Goal: Check status: Check status

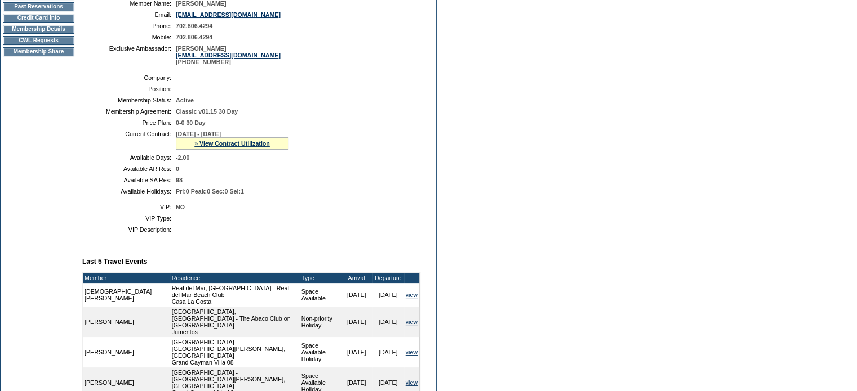
scroll to position [182, 0]
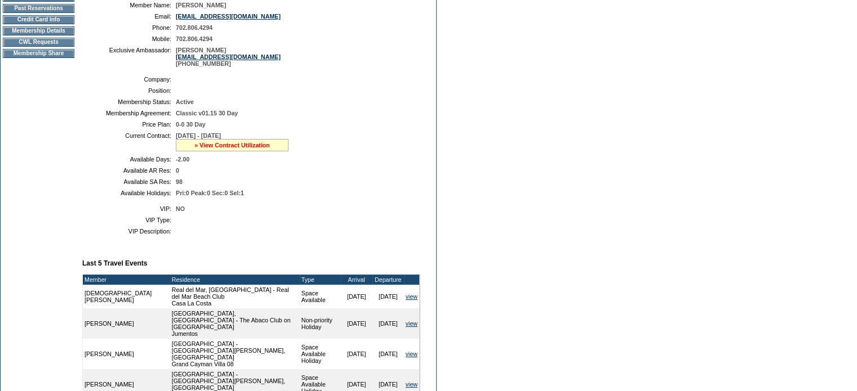
click at [248, 149] on link "» View Contract Utilization" at bounding box center [231, 145] width 75 height 7
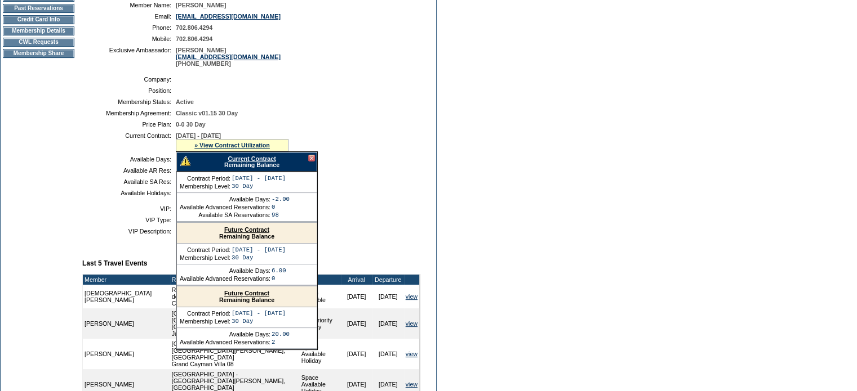
click at [248, 162] on link "Current Contract" at bounding box center [252, 158] width 48 height 7
click at [354, 150] on td "[DATE] - [DATE] » View Contract Utilization Current Contract Remaining Balance …" at bounding box center [296, 141] width 240 height 19
click at [365, 151] on td "[DATE] - [DATE] » View Contract Utilization Current Contract Remaining Balance …" at bounding box center [296, 141] width 240 height 19
click at [200, 149] on link "» View Contract Utilization" at bounding box center [231, 145] width 75 height 7
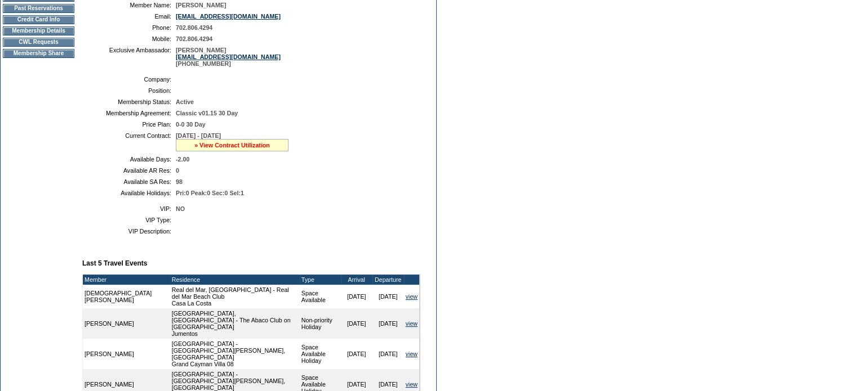
click at [234, 149] on link "» View Contract Utilization" at bounding box center [231, 145] width 75 height 7
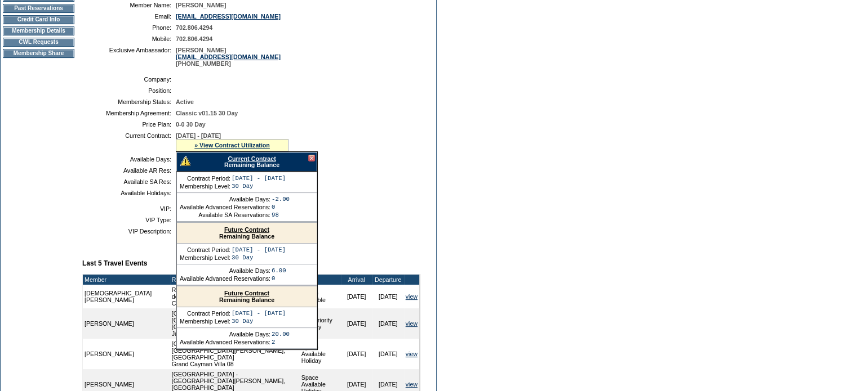
click at [309, 162] on div at bounding box center [311, 158] width 7 height 7
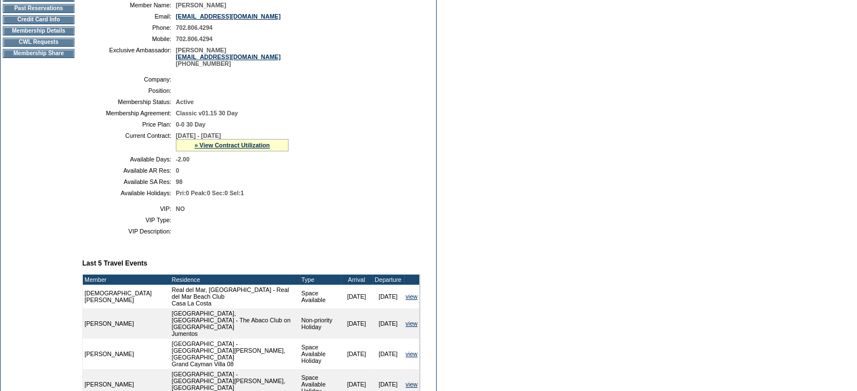
click at [257, 151] on div "» View Contract Utilization" at bounding box center [232, 145] width 113 height 12
click at [256, 151] on div "» View Contract Utilization" at bounding box center [232, 145] width 113 height 12
click at [255, 149] on link "» View Contract Utilization" at bounding box center [231, 145] width 75 height 7
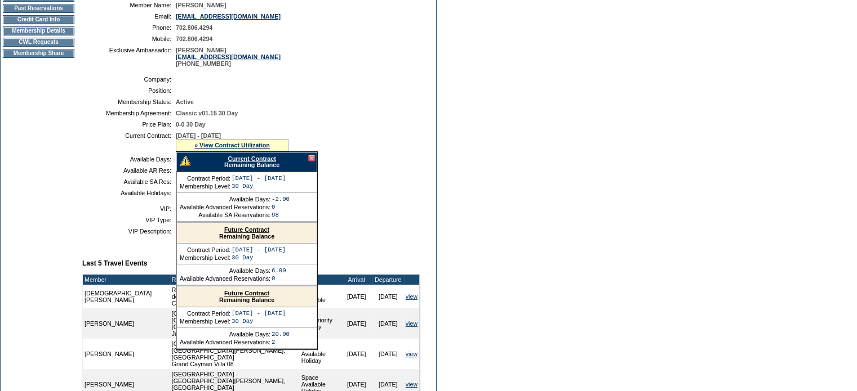
click at [310, 162] on div at bounding box center [311, 158] width 7 height 7
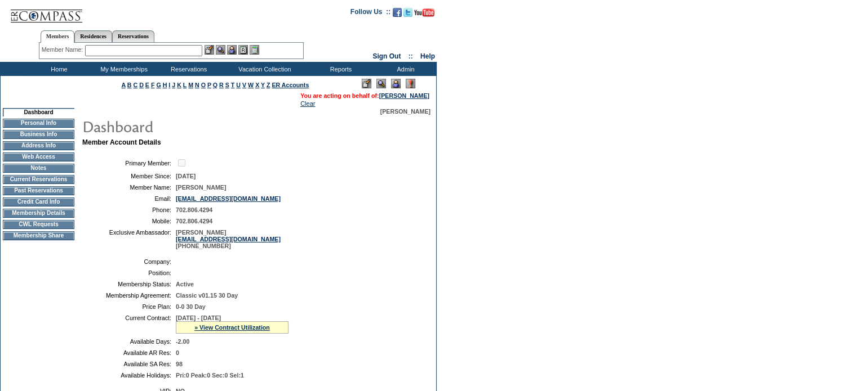
scroll to position [0, 0]
click at [43, 218] on td "Membership Details" at bounding box center [39, 213] width 72 height 9
